Goal: Navigation & Orientation: Go to known website

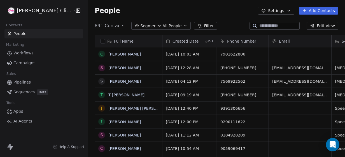
scroll to position [134, 265]
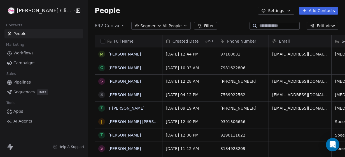
scroll to position [134, 265]
